Goal: Task Accomplishment & Management: Use online tool/utility

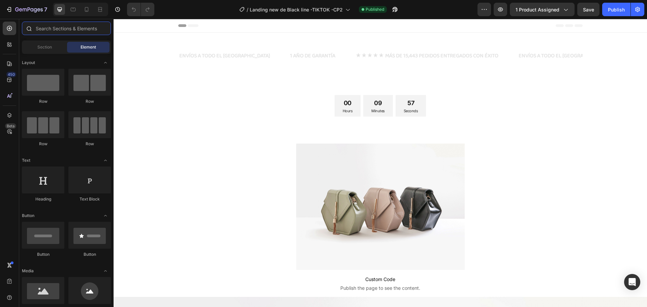
click at [88, 32] on input "text" at bounding box center [66, 28] width 89 height 13
click at [88, 5] on div at bounding box center [86, 9] width 11 height 11
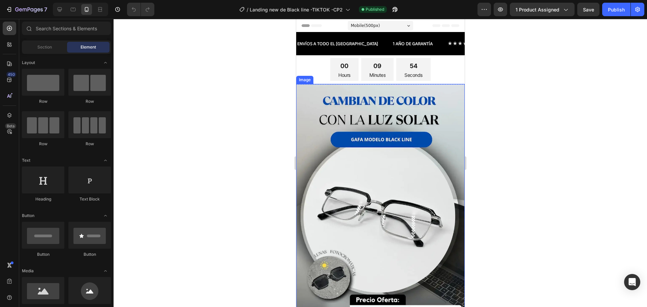
click at [428, 202] on img at bounding box center [380, 216] width 168 height 265
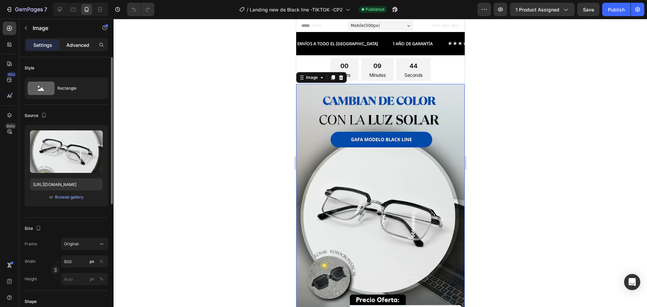
click at [86, 44] on p "Advanced" at bounding box center [77, 44] width 23 height 7
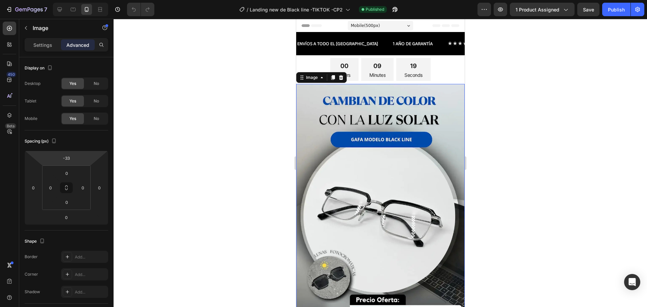
click at [33, 39] on div "Settings Advanced" at bounding box center [67, 44] width 84 height 13
click at [34, 42] on p "Settings" at bounding box center [42, 44] width 19 height 7
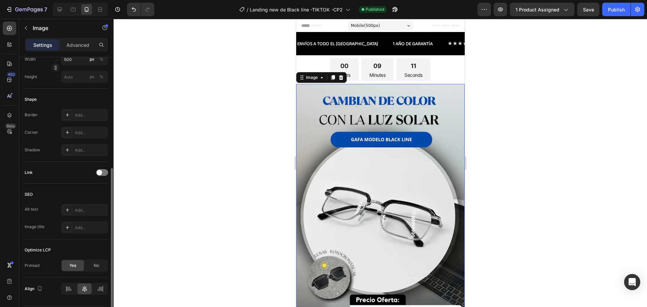
scroll to position [222, 0]
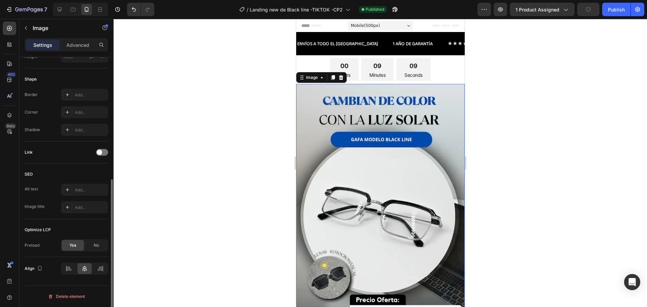
click at [74, 247] on span "Yes" at bounding box center [72, 245] width 7 height 6
drag, startPoint x: 36, startPoint y: 227, endPoint x: 62, endPoint y: 226, distance: 25.6
click at [51, 228] on div "Style Rectangle Source Upload Image [URL][DOMAIN_NAME] or Browse gallery Size F…" at bounding box center [66, 80] width 94 height 491
click at [64, 226] on div "Optimize LCP" at bounding box center [67, 229] width 84 height 11
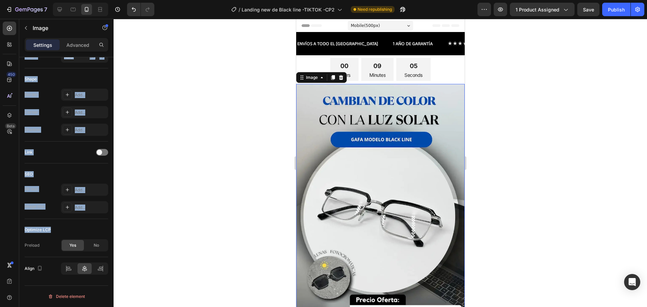
drag, startPoint x: 64, startPoint y: 226, endPoint x: 9, endPoint y: 227, distance: 54.6
click at [9, 227] on div "450 Beta Sections(18) Elements(84) Section Element Hero Section Product Detail …" at bounding box center [56, 163] width 113 height 288
click at [56, 222] on div "Optimize LCP Preload Yes No" at bounding box center [67, 238] width 84 height 38
drag, startPoint x: 52, startPoint y: 217, endPoint x: 53, endPoint y: 220, distance: 3.4
click at [52, 218] on div "SEO Alt text Add... Image title Add..." at bounding box center [67, 191] width 84 height 56
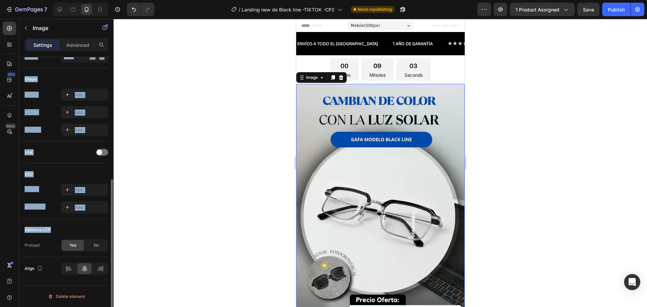
click at [53, 223] on div "Optimize LCP Preload Yes No" at bounding box center [67, 238] width 84 height 38
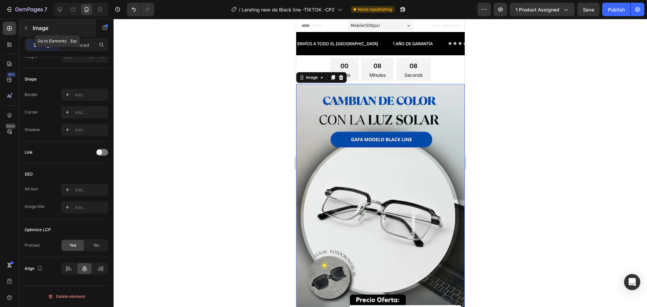
click at [30, 26] on button "button" at bounding box center [26, 28] width 11 height 11
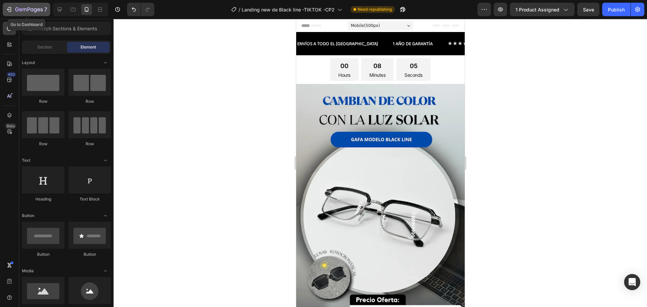
click at [12, 8] on icon "button" at bounding box center [9, 9] width 7 height 7
